Goal: Transaction & Acquisition: Purchase product/service

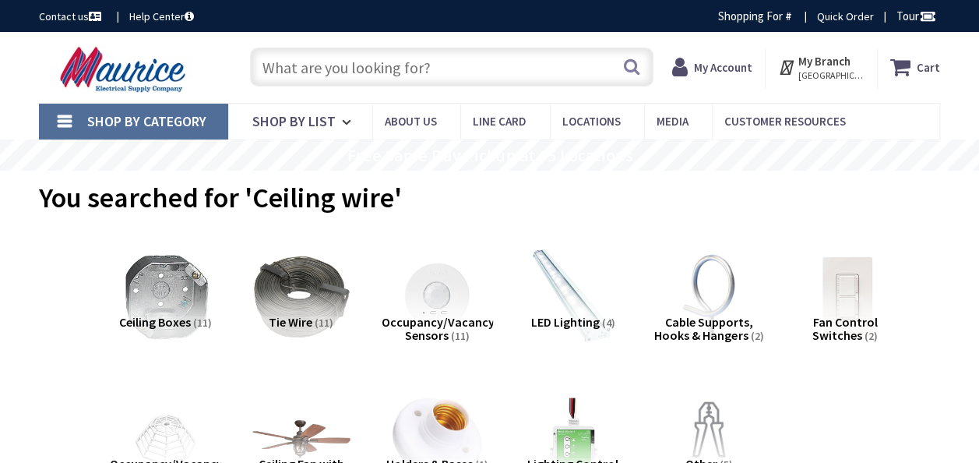
click at [338, 68] on input "text" at bounding box center [451, 67] width 403 height 39
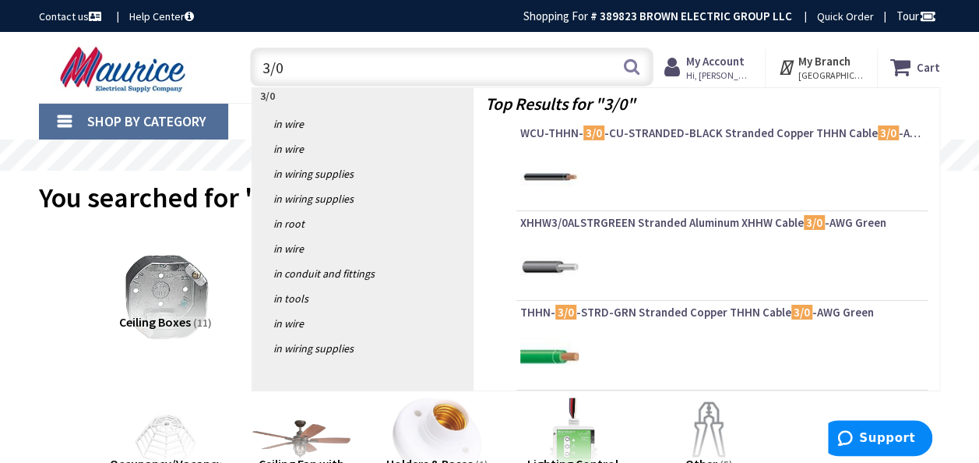
drag, startPoint x: 338, startPoint y: 68, endPoint x: 336, endPoint y: 93, distance: 25.7
click at [336, 93] on header "Skip to Content Toggle Nav 3/0 3/0 Search Cart My Cart Close" at bounding box center [489, 67] width 979 height 71
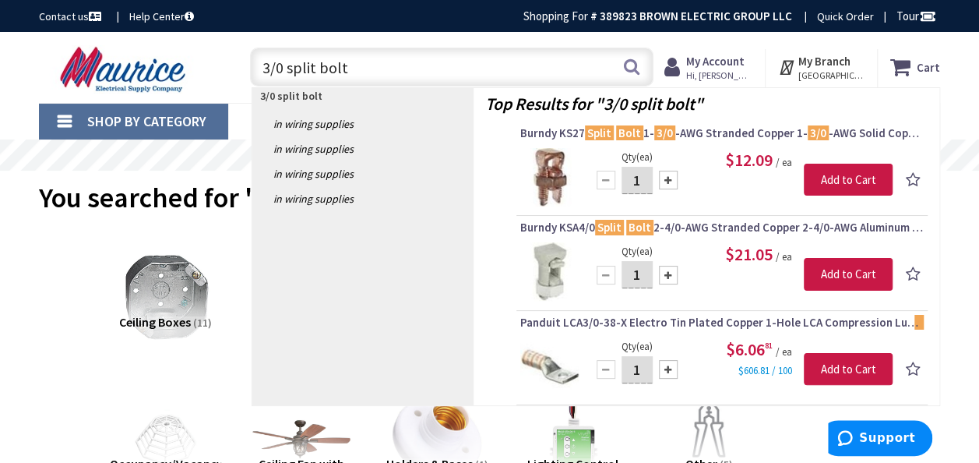
drag, startPoint x: 347, startPoint y: 72, endPoint x: 262, endPoint y: 67, distance: 85.0
click at [262, 67] on input "3/0 split bolt" at bounding box center [451, 67] width 403 height 39
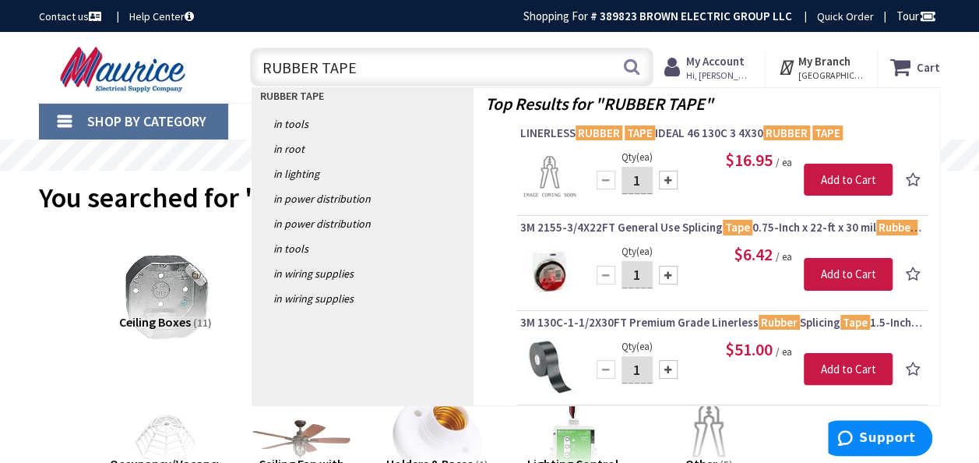
drag, startPoint x: 360, startPoint y: 64, endPoint x: 252, endPoint y: 70, distance: 107.7
click at [252, 70] on input "RUBBER TAPE" at bounding box center [451, 67] width 403 height 39
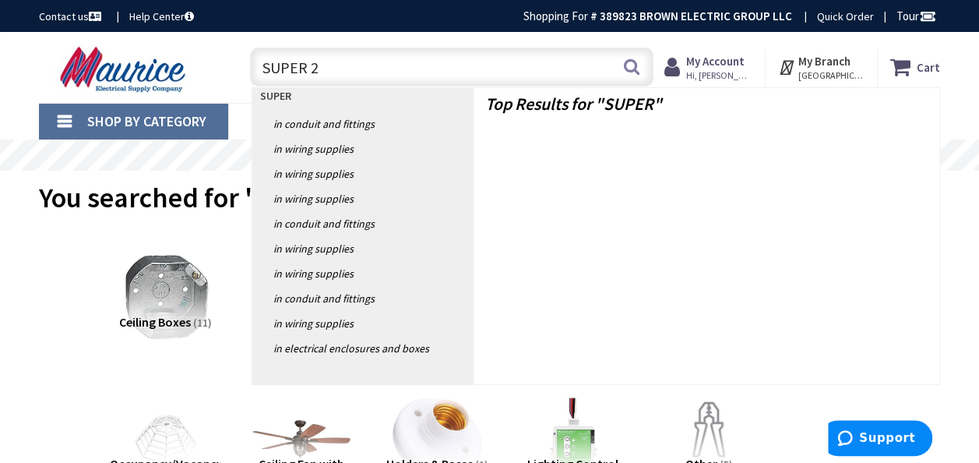
type input "SUPER 22"
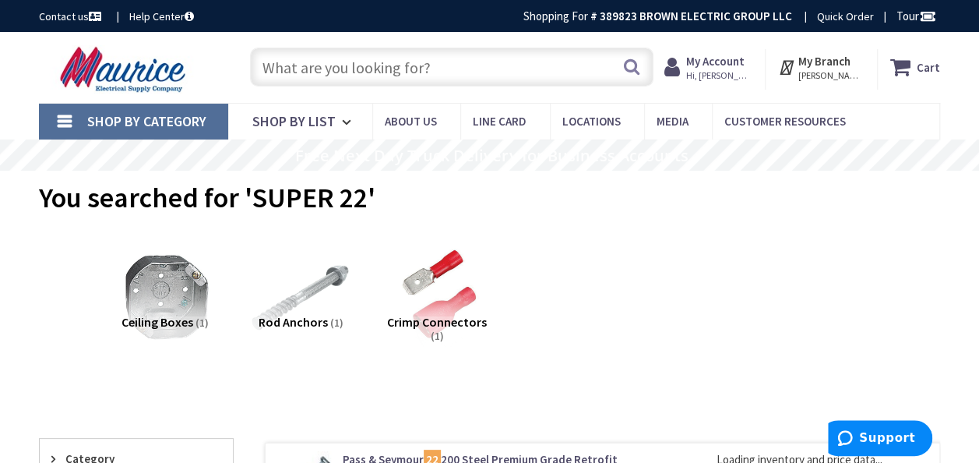
click at [269, 70] on input "text" at bounding box center [451, 67] width 403 height 39
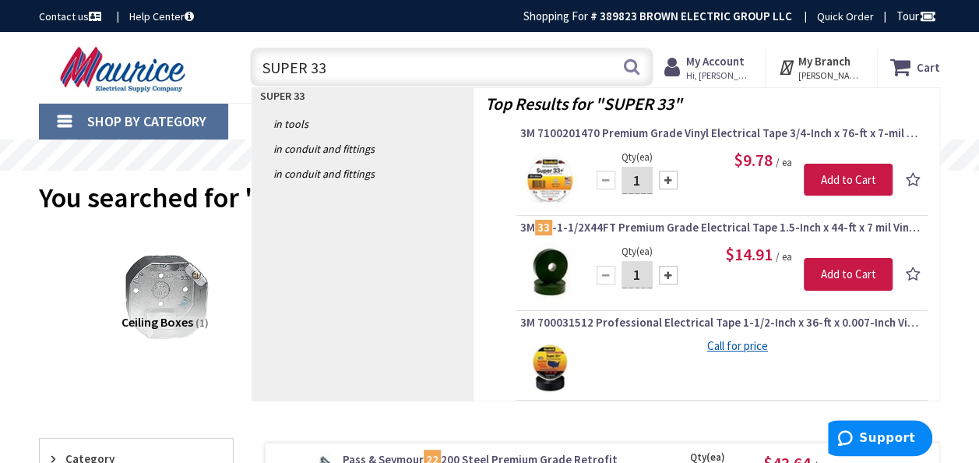
drag, startPoint x: 328, startPoint y: 65, endPoint x: 259, endPoint y: 65, distance: 69.3
click at [259, 65] on input "SUPER 33" at bounding box center [451, 67] width 403 height 39
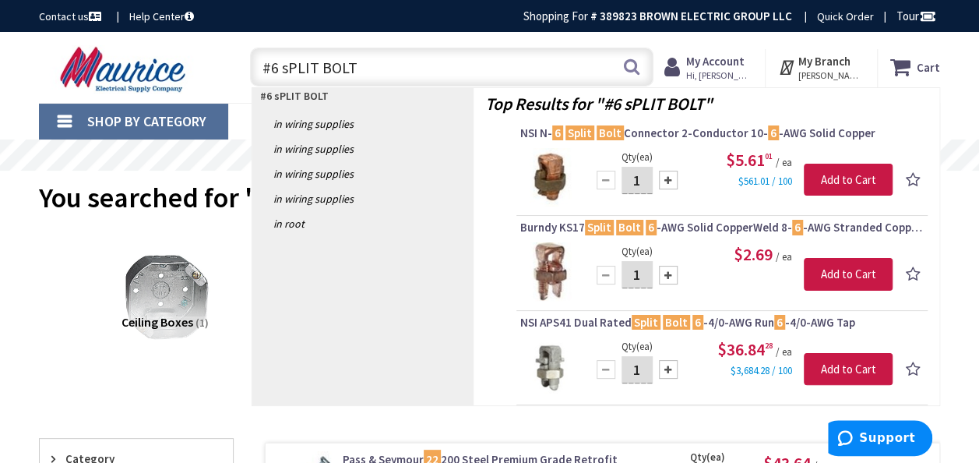
type input "#6 sPLIT BOLT"
